Goal: Task Accomplishment & Management: Manage account settings

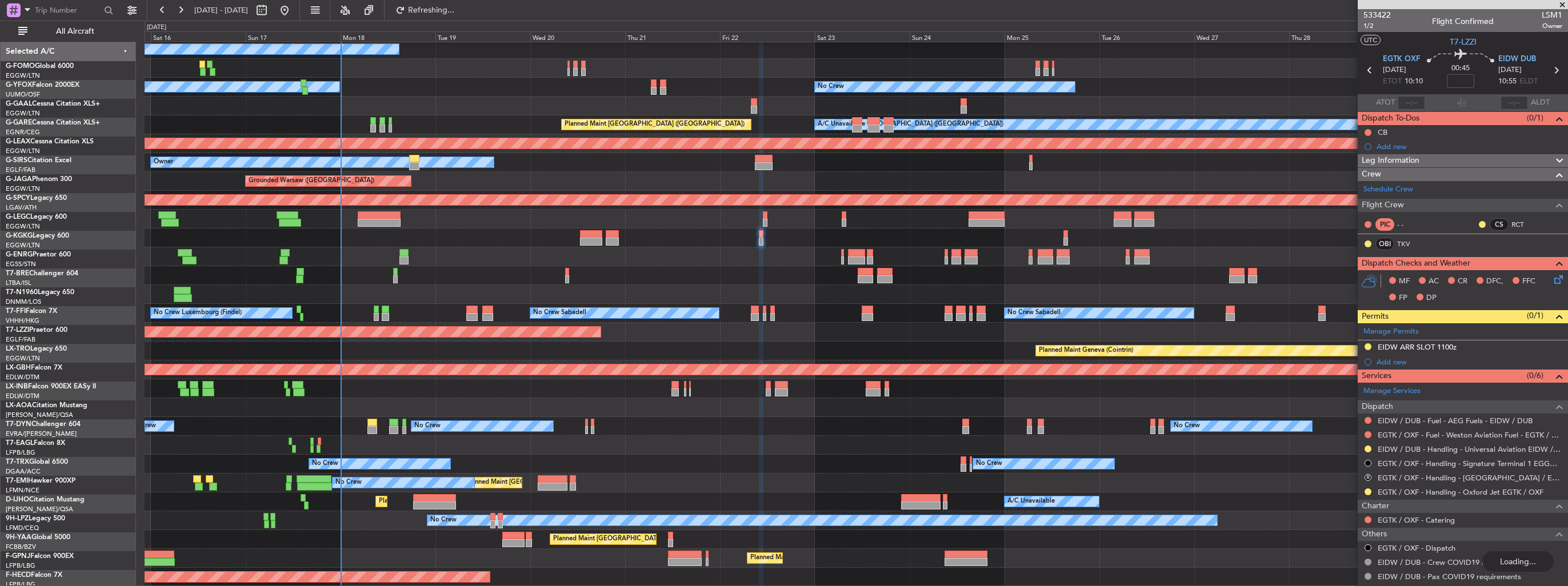
scroll to position [96, 0]
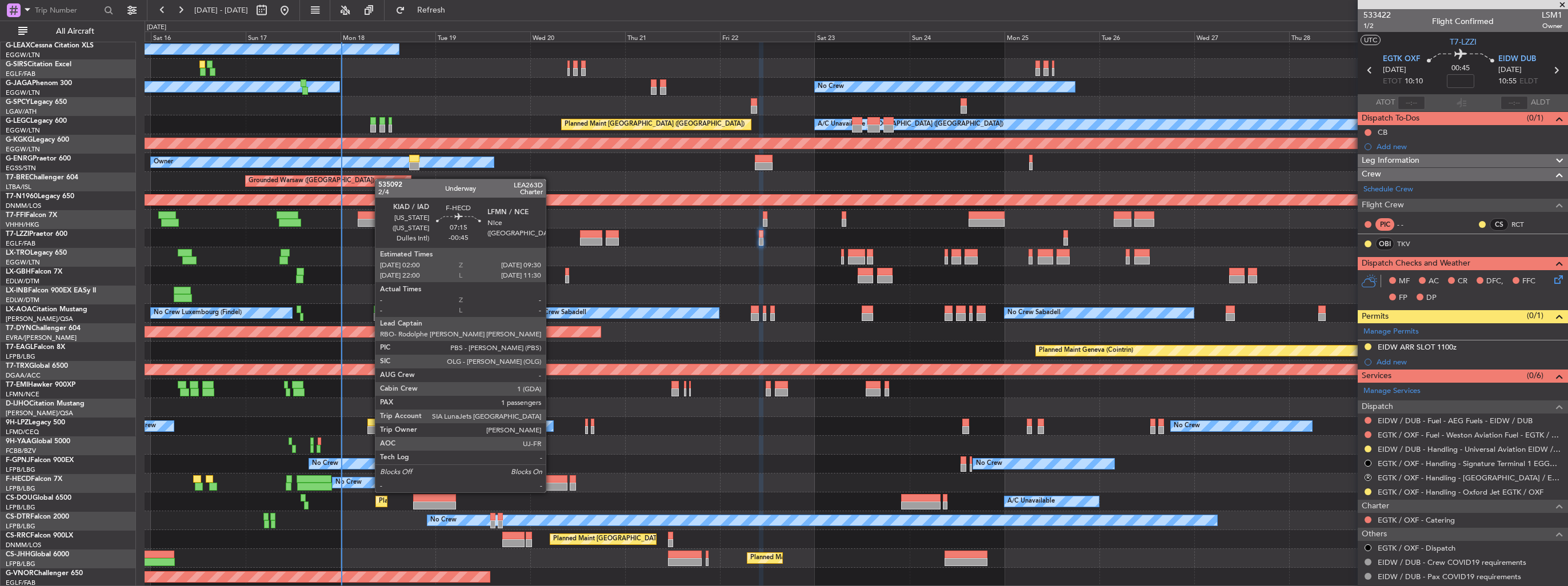
click at [551, 481] on div at bounding box center [553, 479] width 30 height 8
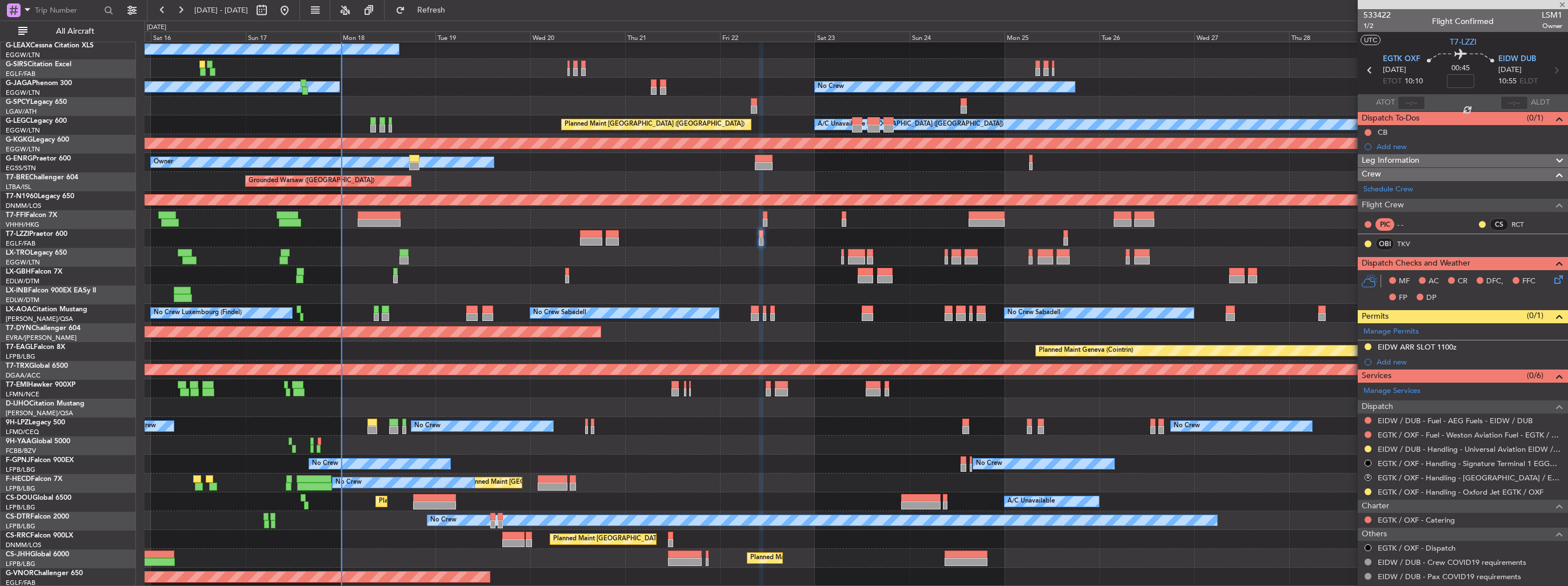
type input "-00:45"
type input "1"
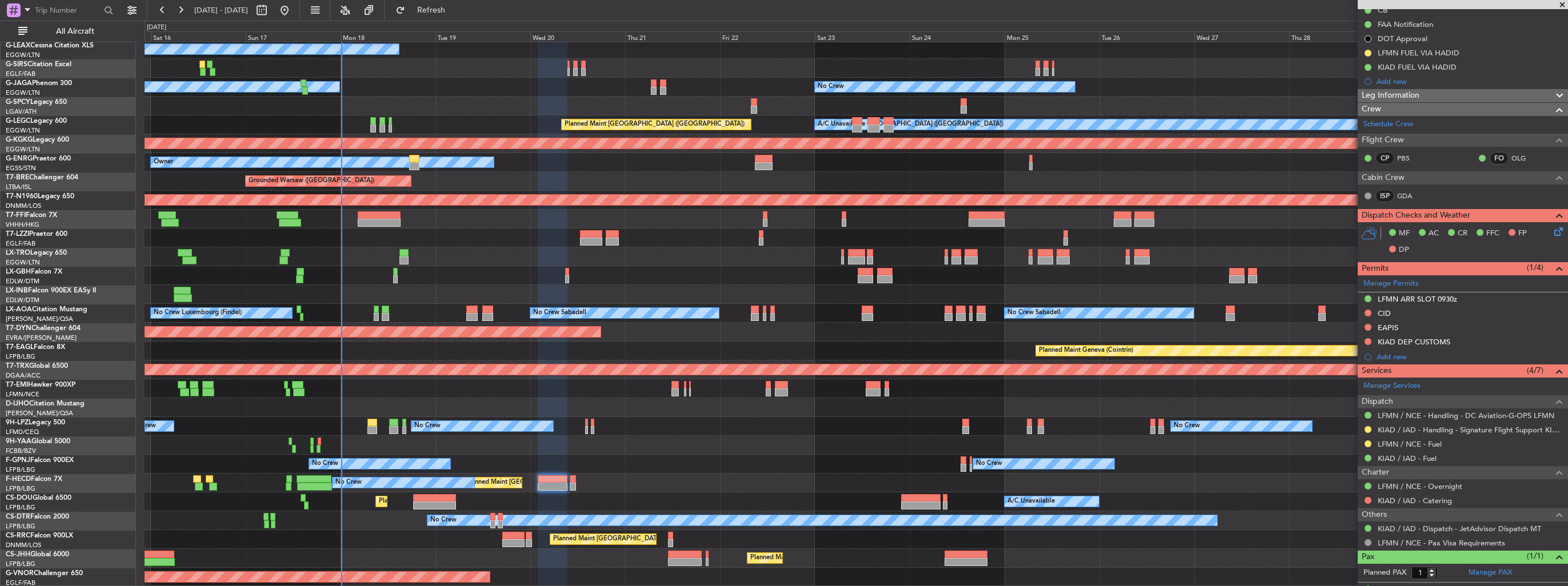
scroll to position [170, 0]
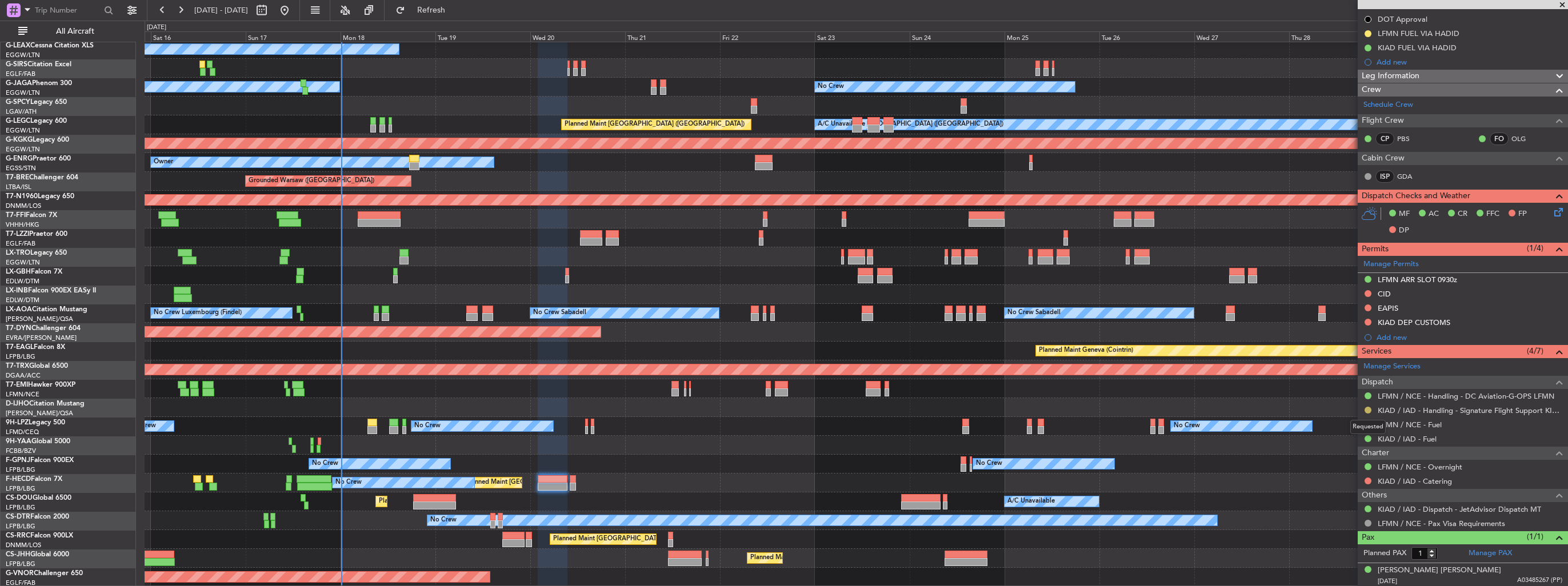
click at [1365, 409] on button at bounding box center [1368, 410] width 7 height 7
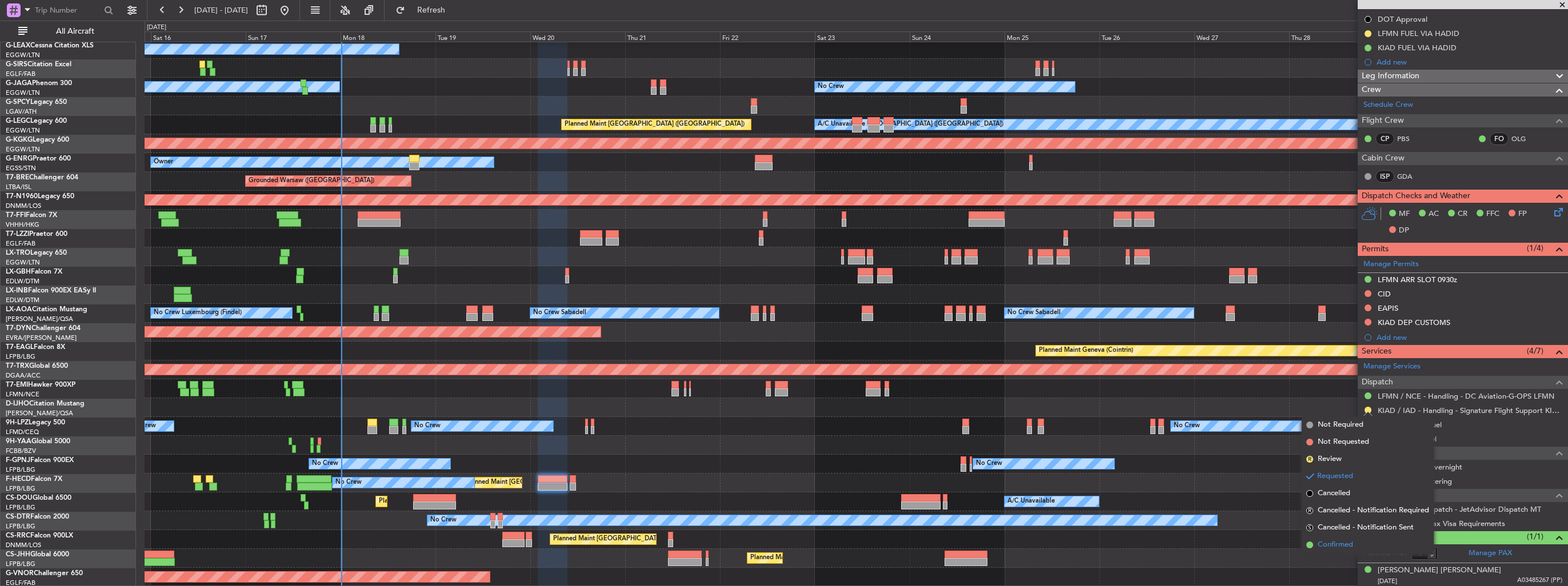
click at [1344, 546] on span "Confirmed" at bounding box center [1335, 545] width 35 height 11
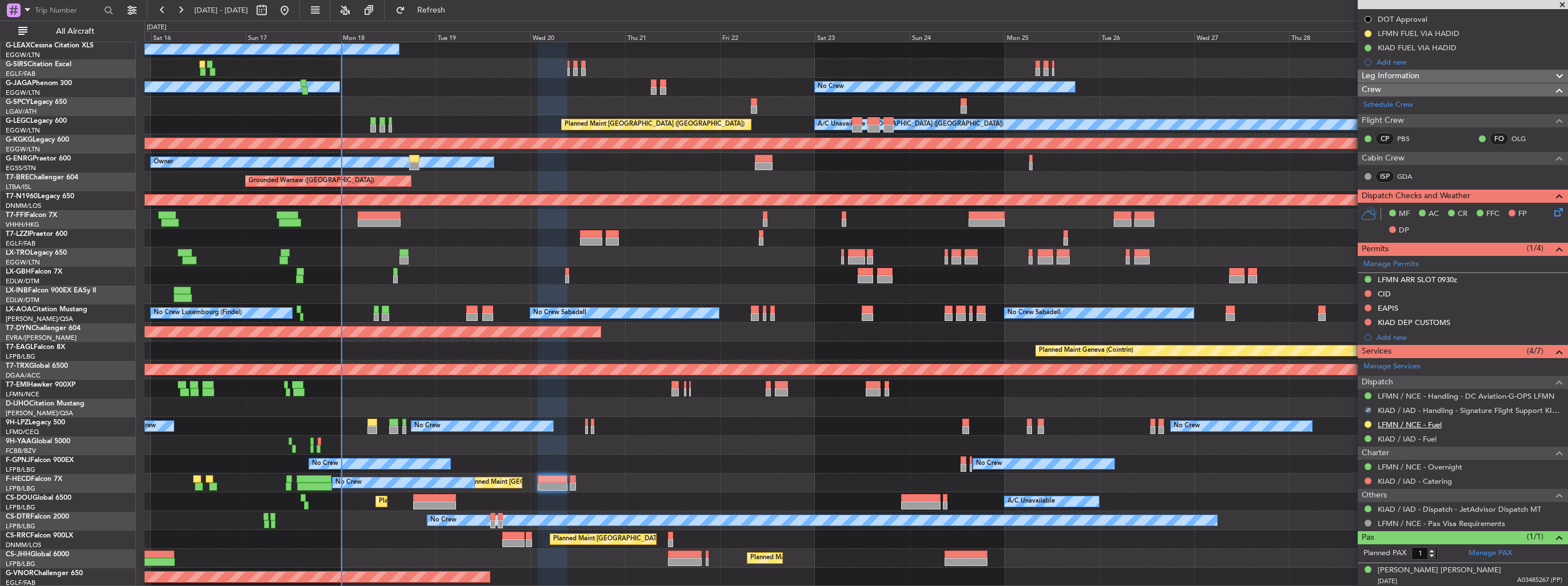
scroll to position [0, 0]
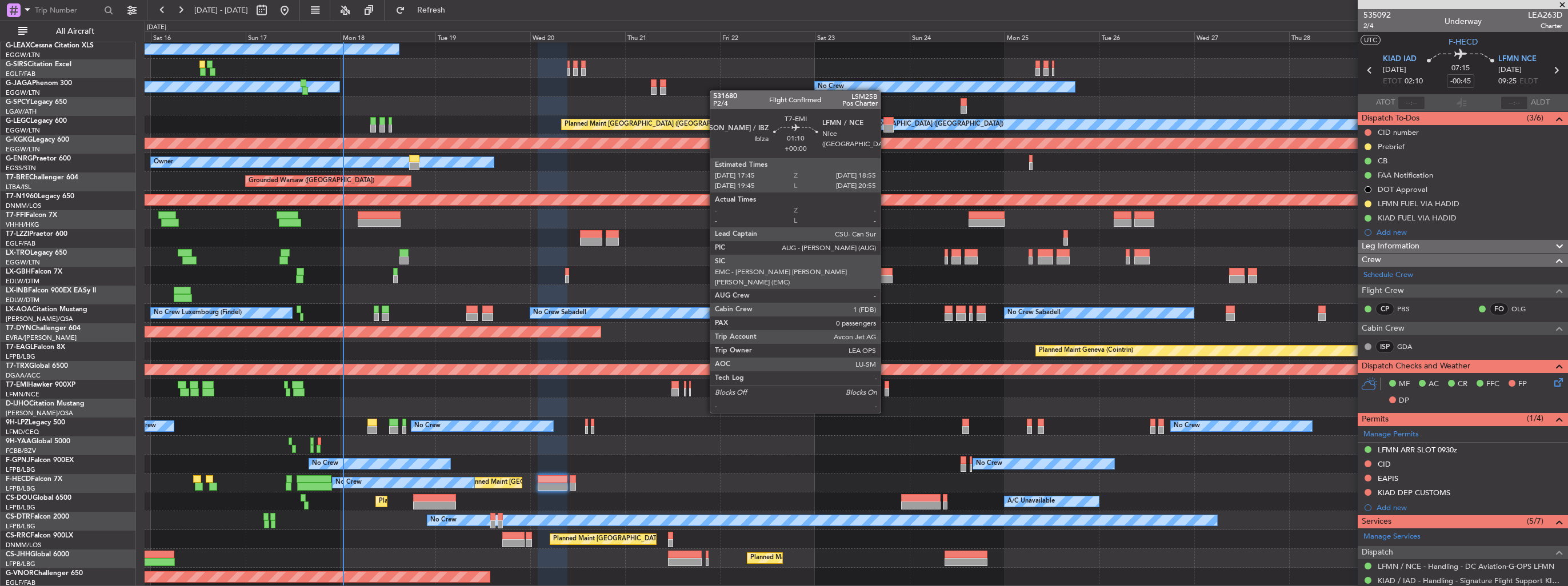
click at [886, 391] on div at bounding box center [886, 392] width 5 height 8
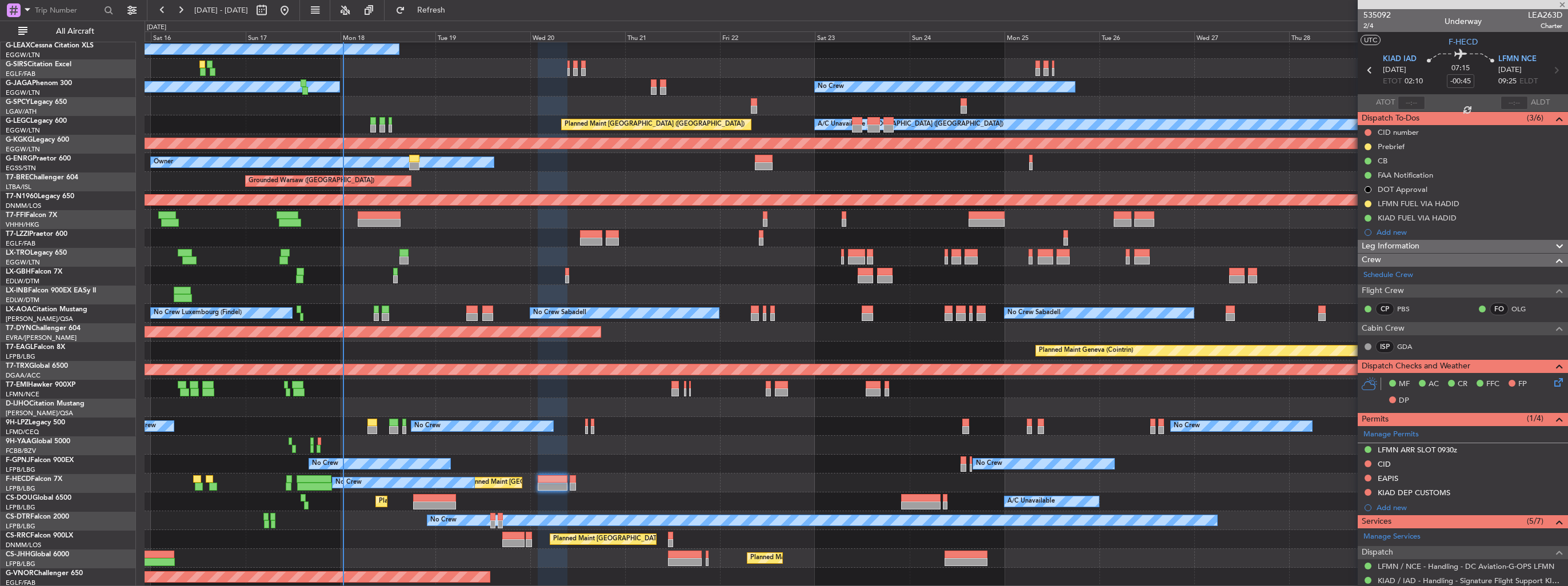
type input "0"
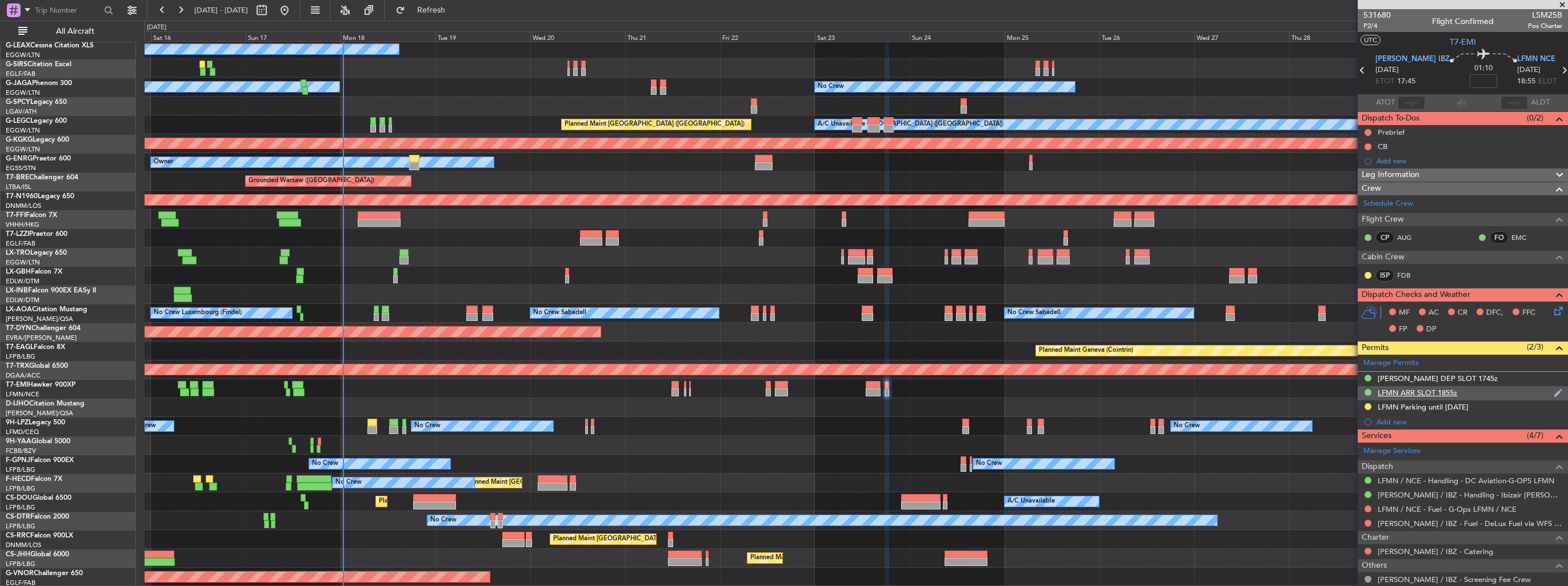
click at [1551, 398] on div "LFMN ARR SLOT 1855z" at bounding box center [1462, 393] width 210 height 14
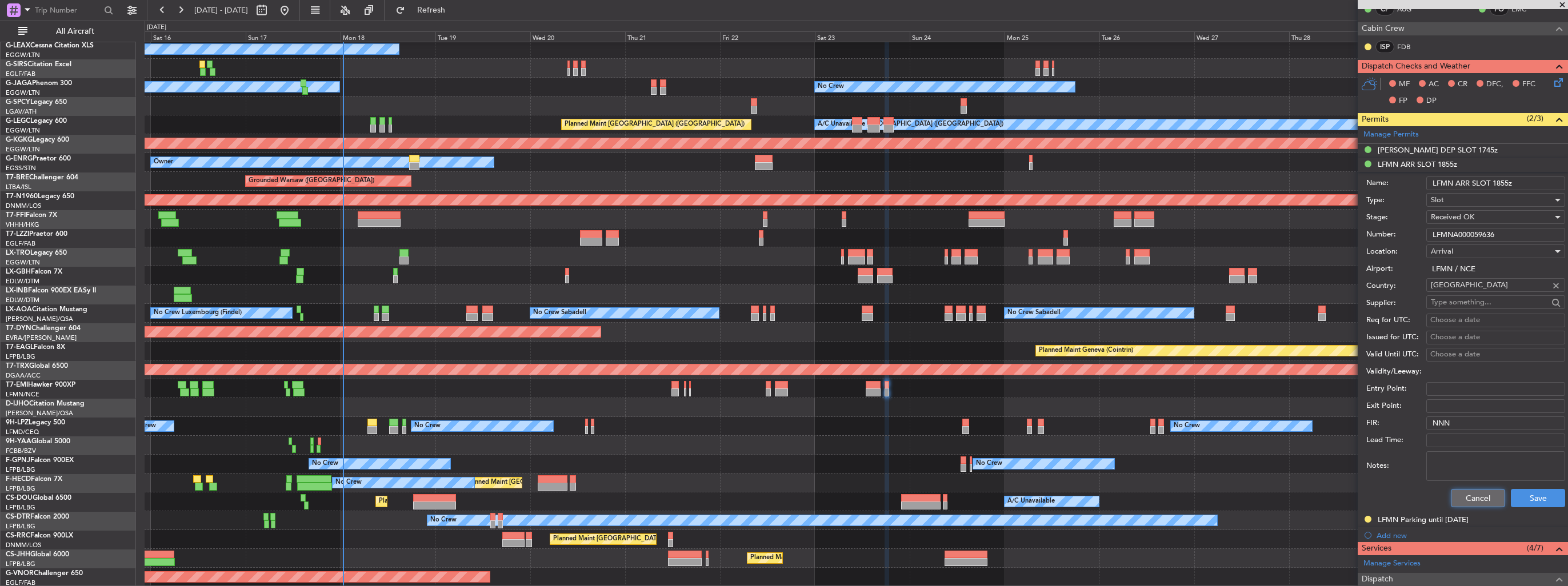
click at [1455, 497] on button "Cancel" at bounding box center [1477, 498] width 55 height 18
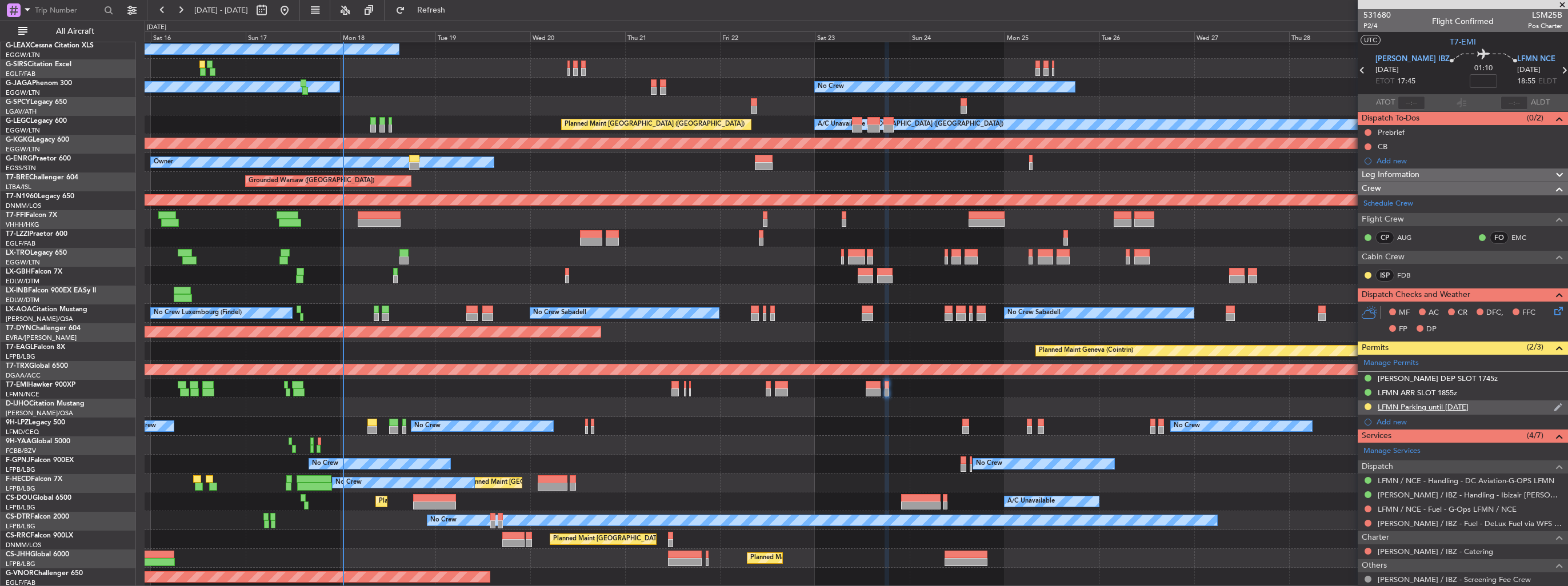
click at [1554, 403] on img at bounding box center [1558, 407] width 9 height 11
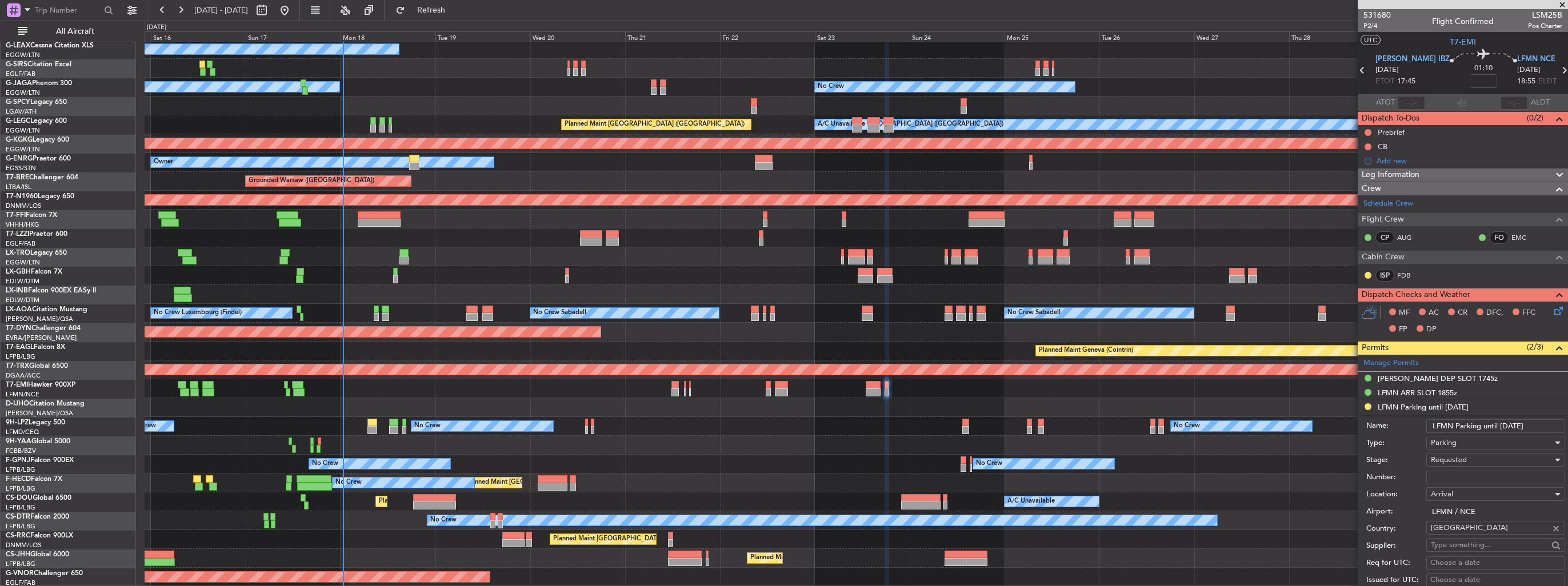
click at [1486, 477] on input "Number:" at bounding box center [1496, 477] width 139 height 13
paste input "LFMND000059637"
type input "LFMND000059637"
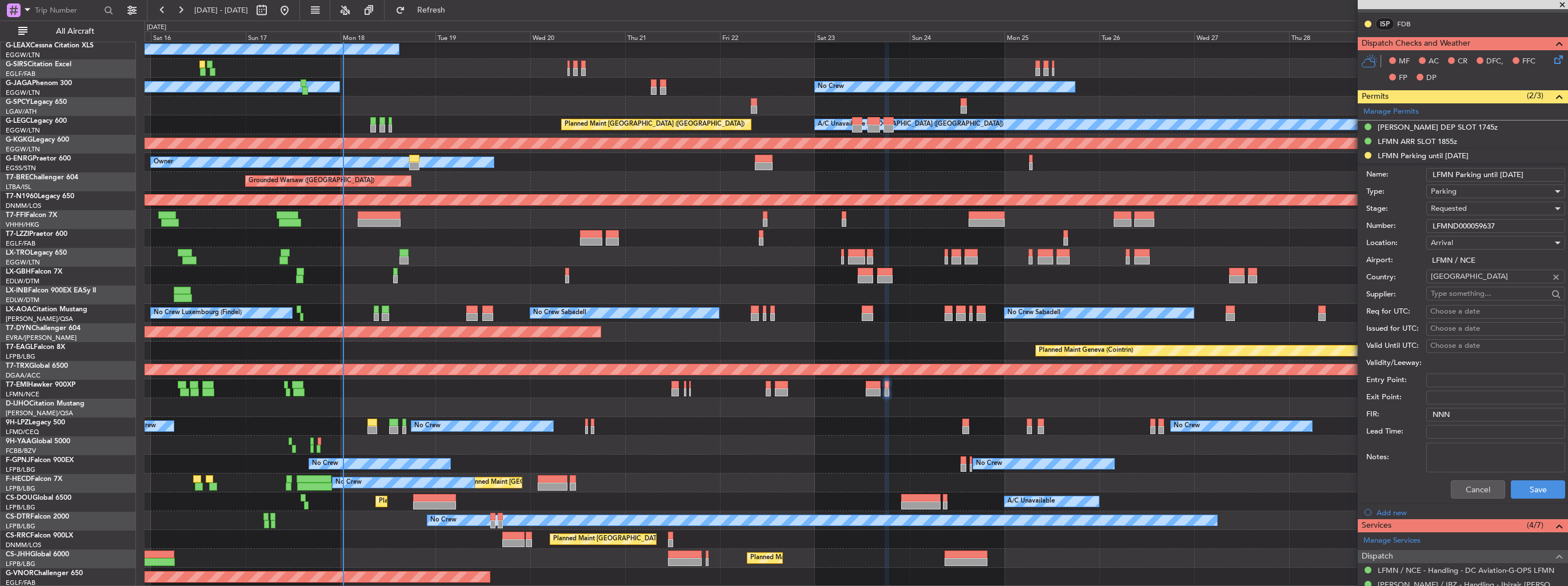
scroll to position [286, 0]
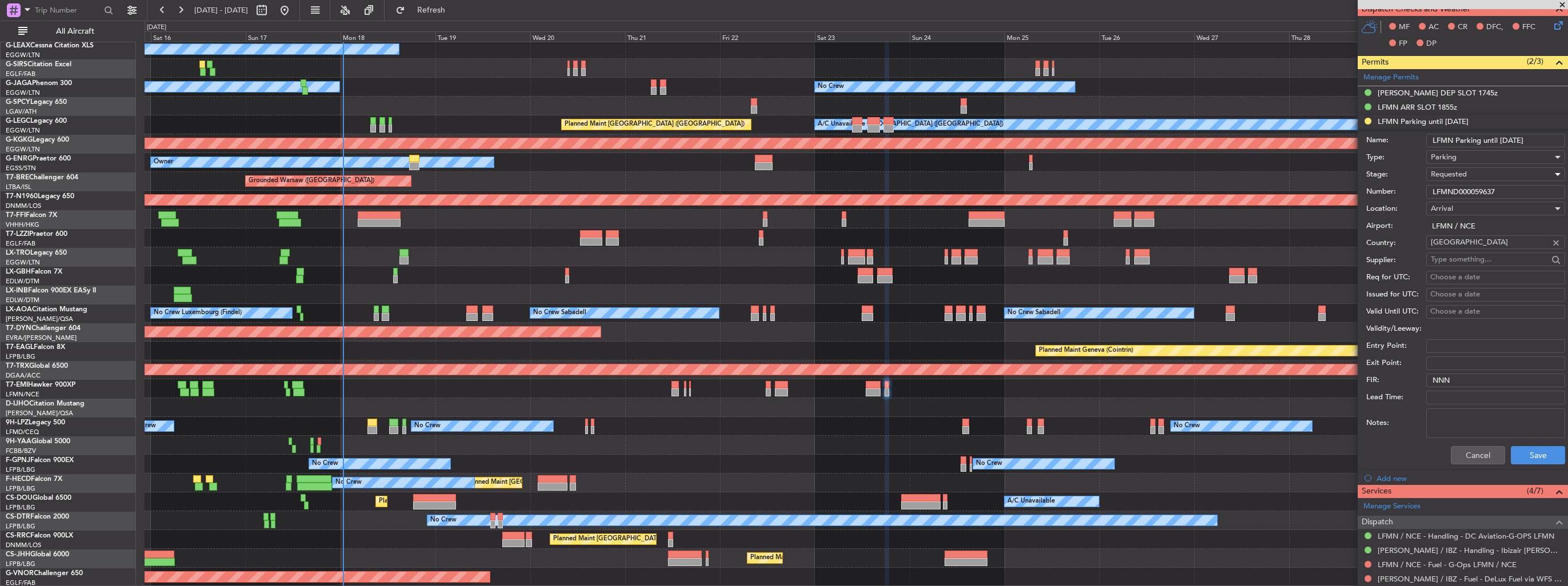
click at [1464, 173] on span "Requested" at bounding box center [1448, 174] width 36 height 11
click at [1477, 259] on span "Received OK" at bounding box center [1491, 261] width 120 height 17
click at [1530, 441] on div "Cancel Save" at bounding box center [1465, 456] width 199 height 30
click at [1529, 452] on button "Save" at bounding box center [1538, 456] width 55 height 18
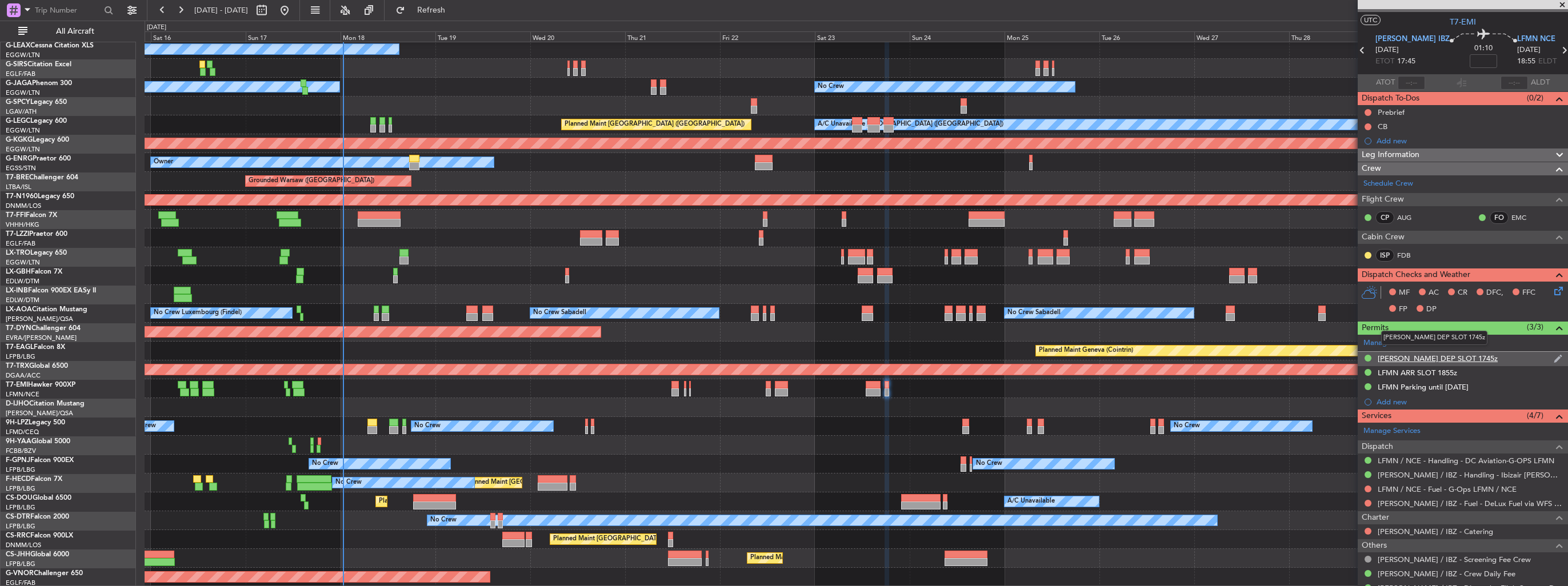
scroll to position [0, 0]
